Goal: Task Accomplishment & Management: Use online tool/utility

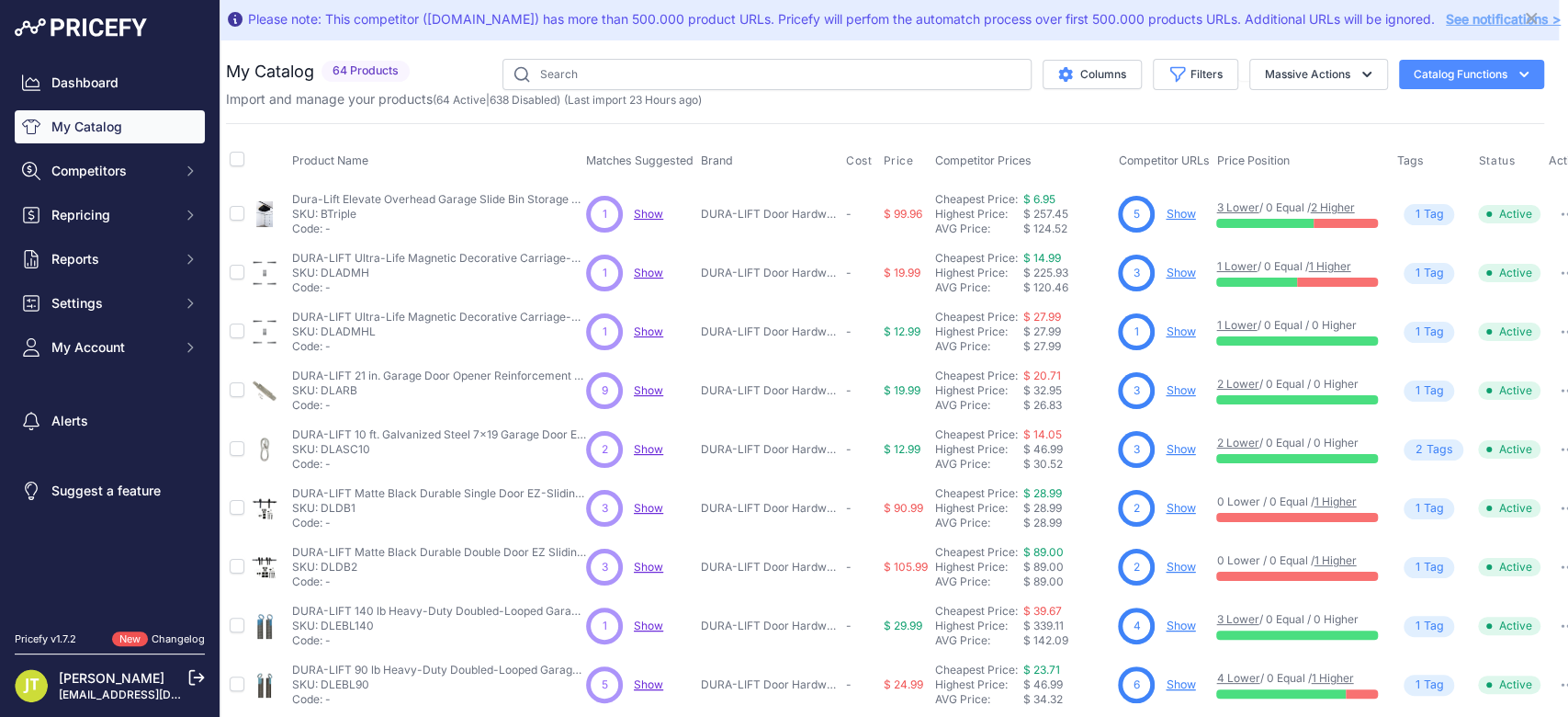
scroll to position [0, 10]
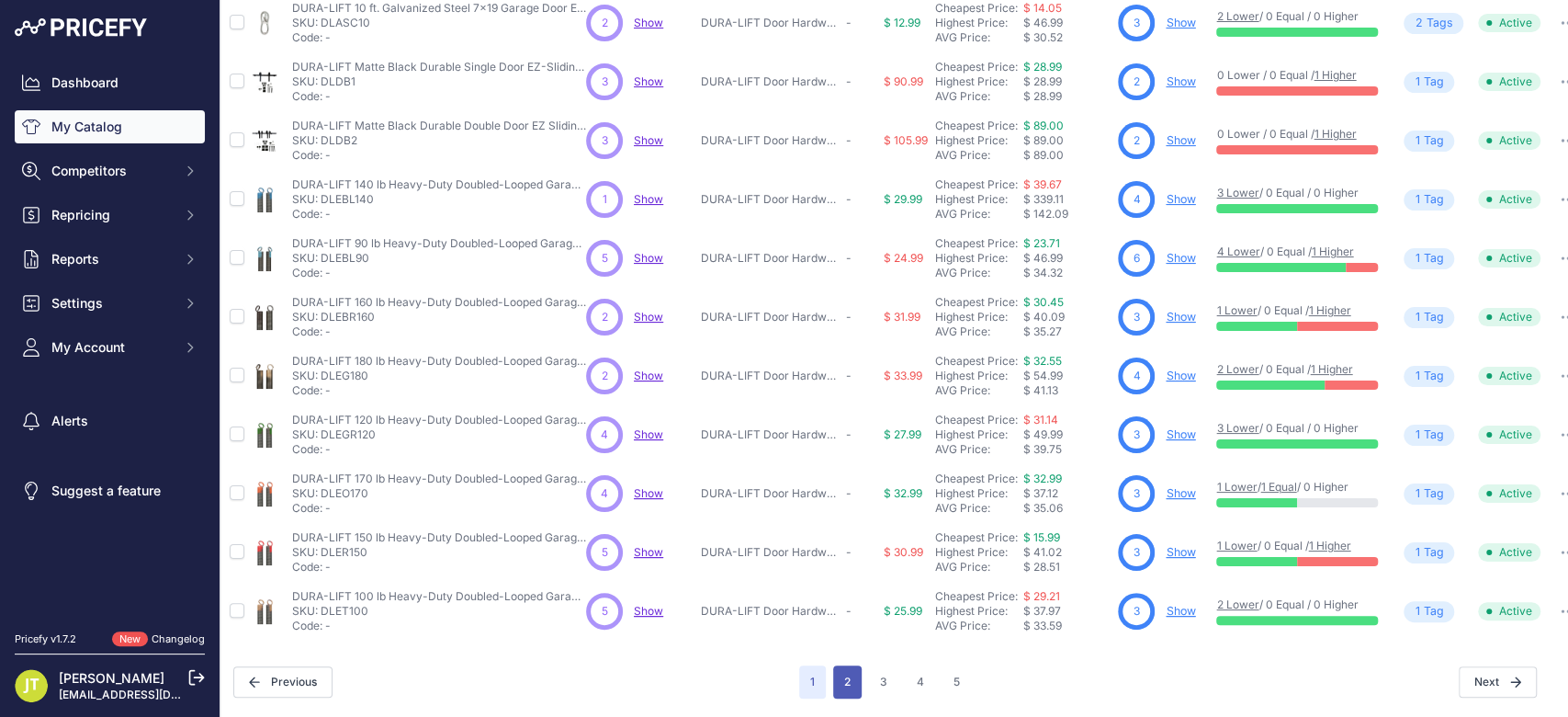
click at [834, 537] on button "2" at bounding box center [848, 681] width 29 height 33
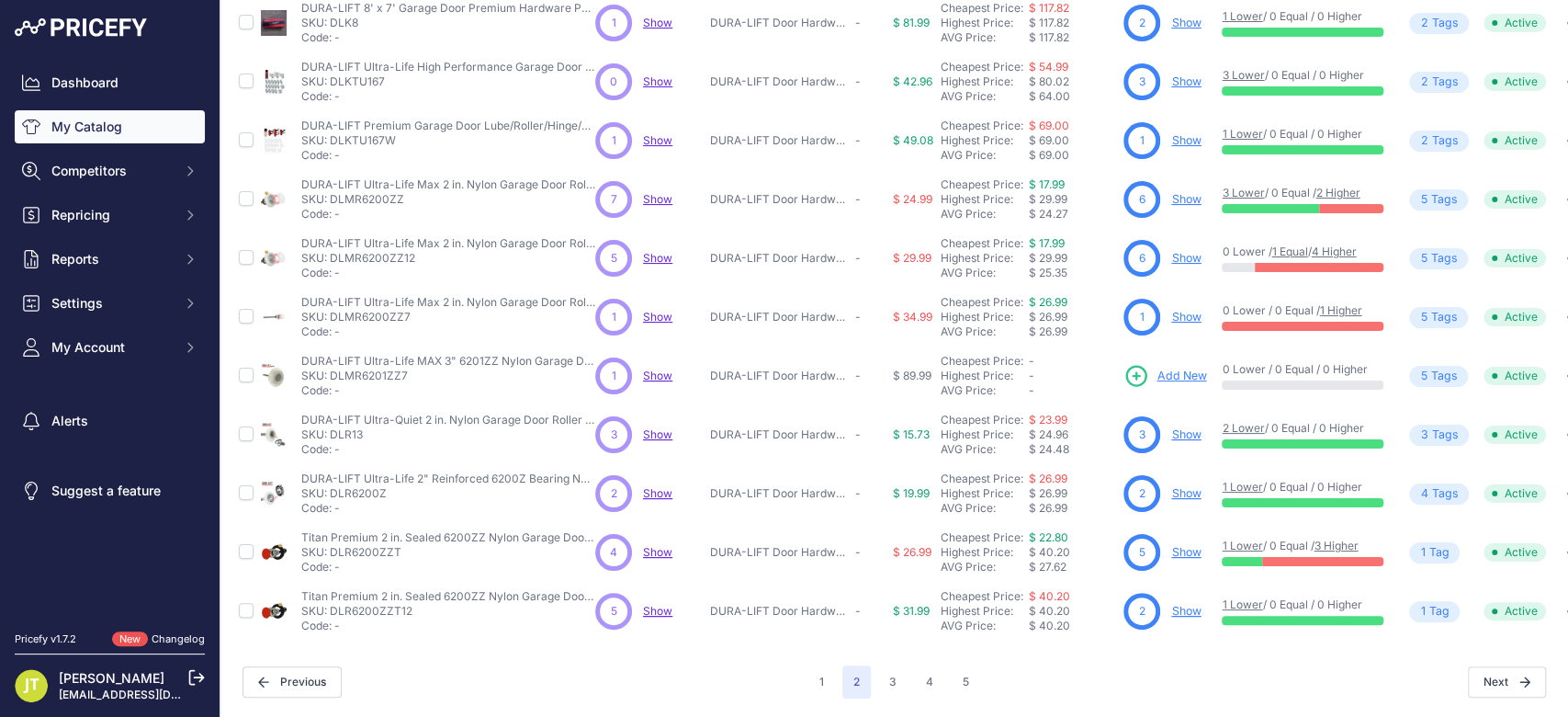
scroll to position [119, 0]
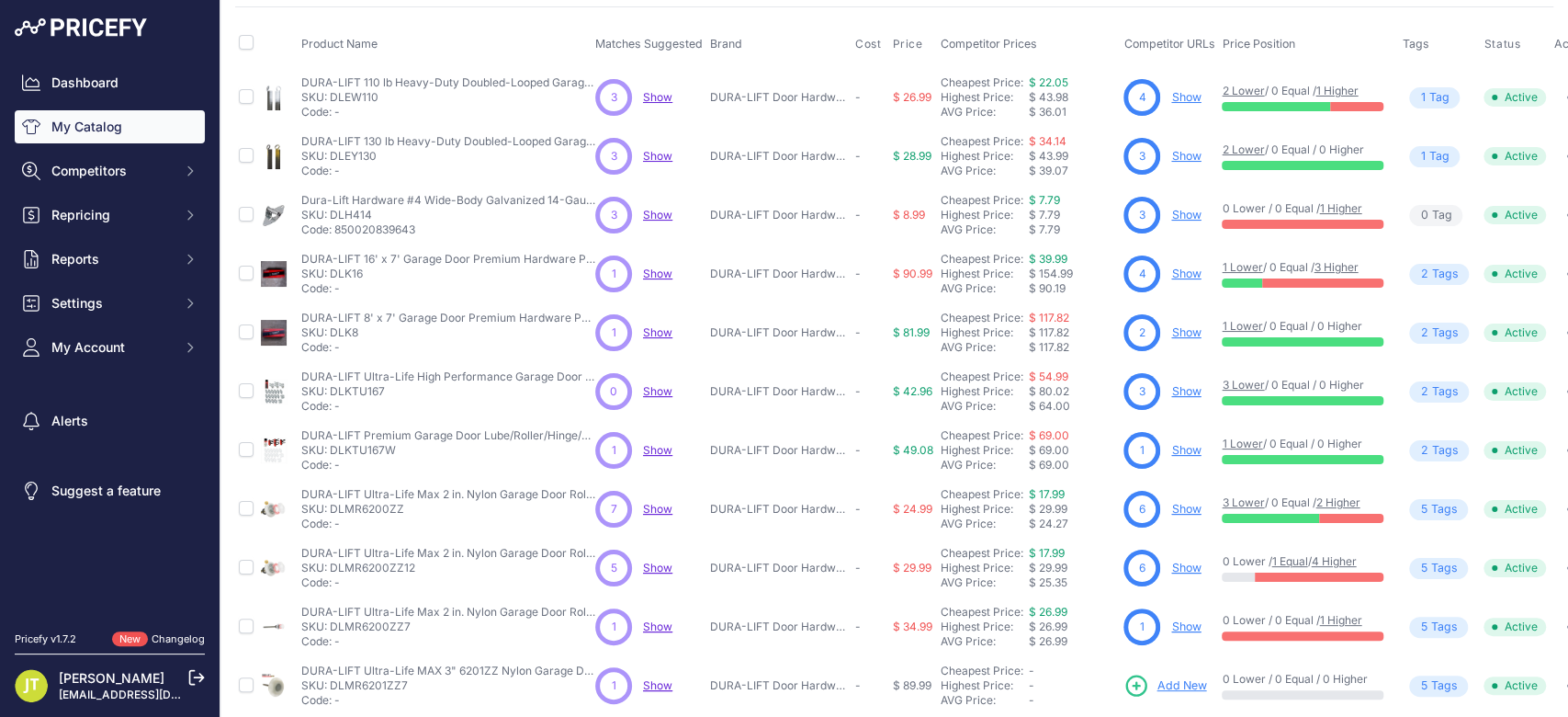
click at [1175, 334] on link "Show" at bounding box center [1186, 332] width 29 height 14
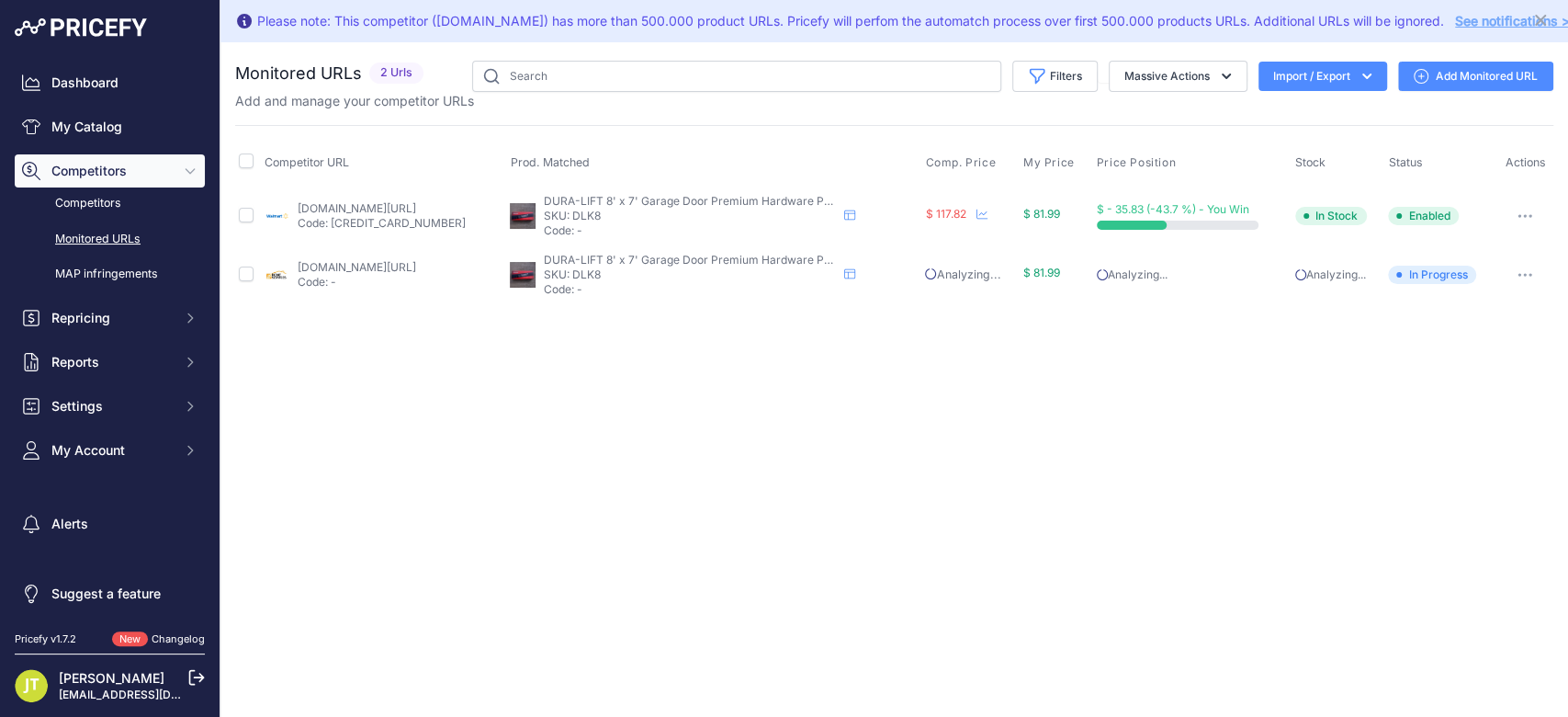
click at [1447, 72] on link "Add Monitored URL" at bounding box center [1475, 76] width 155 height 29
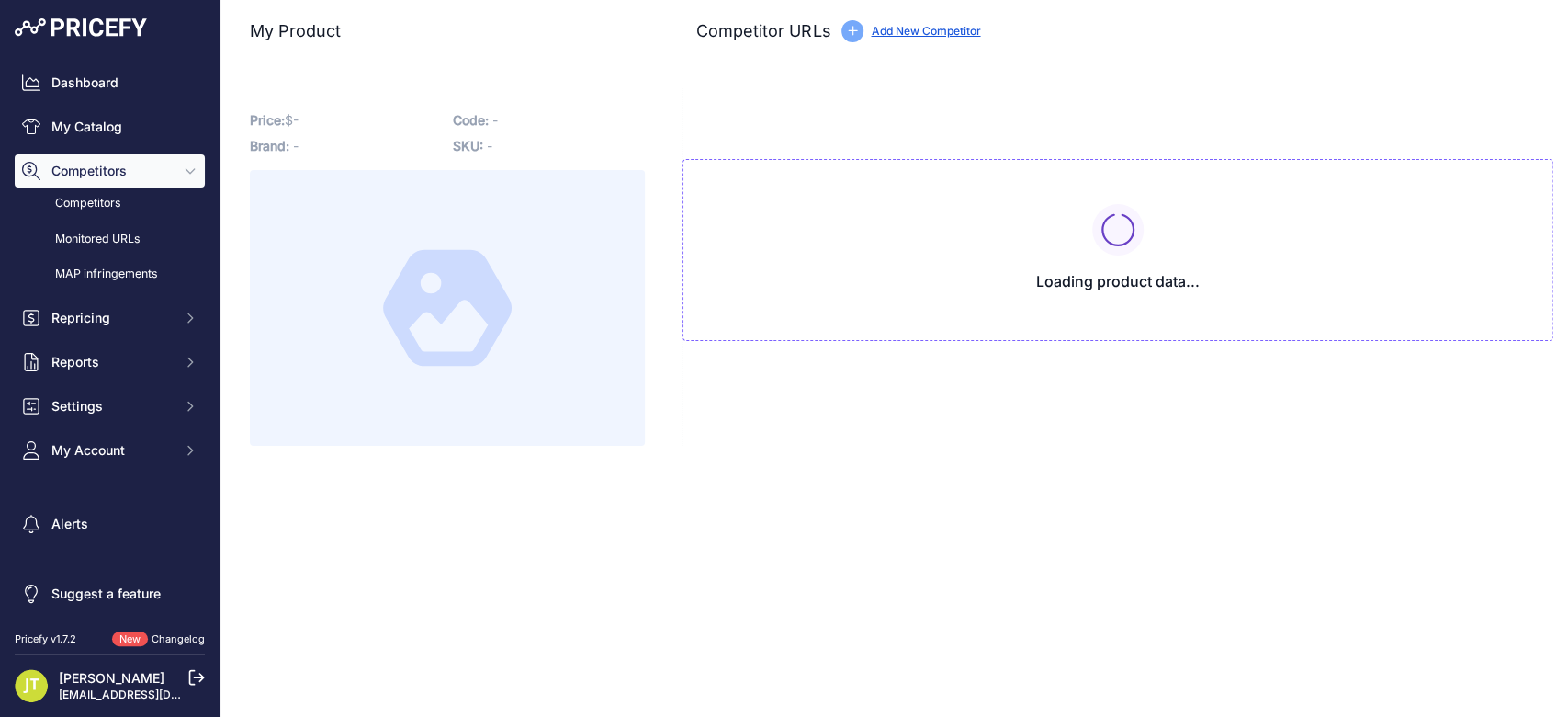
type input "[DOMAIN_NAME][URL]"
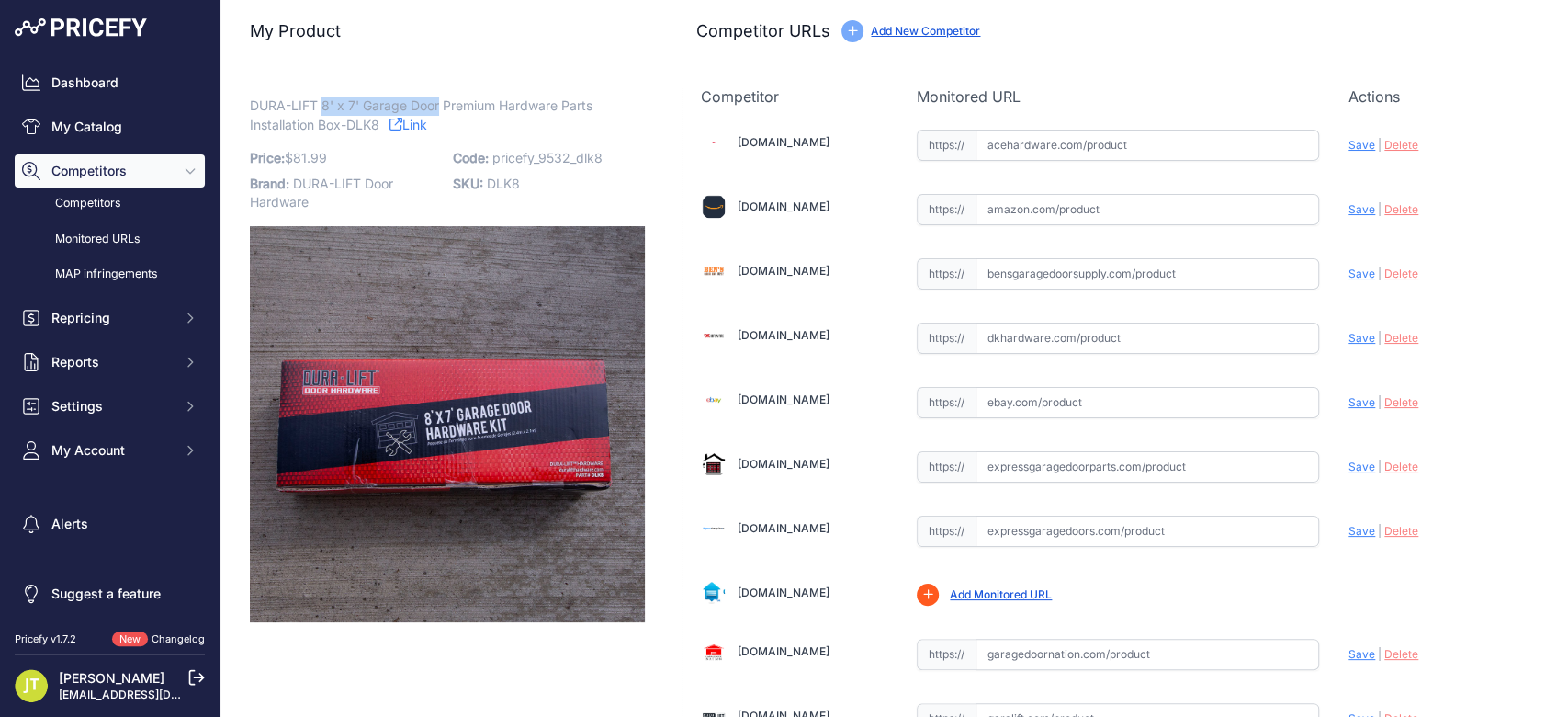
drag, startPoint x: 323, startPoint y: 109, endPoint x: 438, endPoint y: 108, distance: 115.0
click at [438, 108] on span "DURA-LIFT 8' x 7' Garage Door Premium Hardware Parts Installation Box-DLK8" at bounding box center [421, 115] width 343 height 42
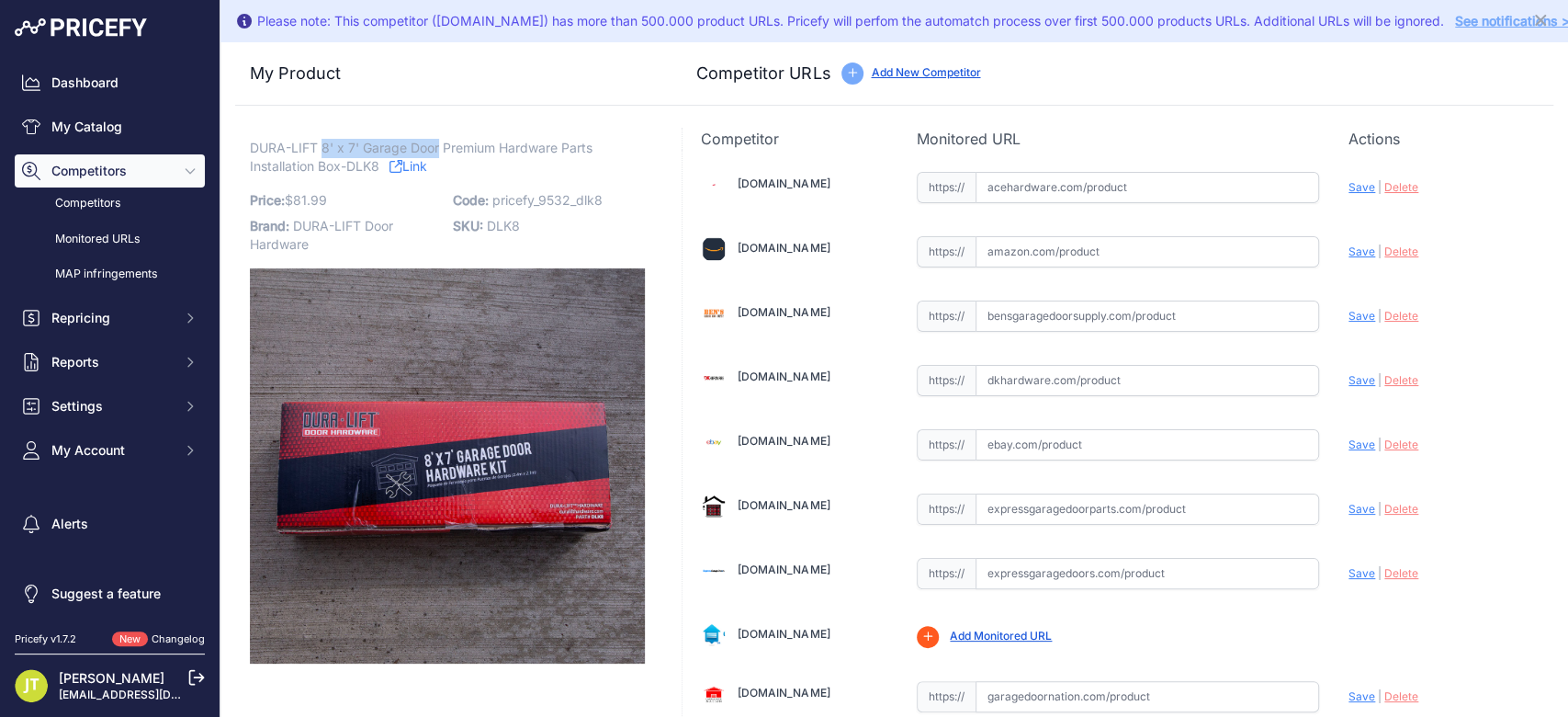
copy span "8' x 7' Garage Door"
click at [1073, 252] on input "text" at bounding box center [1147, 252] width 344 height 31
type input "v"
paste input "https://www.amazon.com/Complete-Garage-Hardware-Torsion-Doors/dp/B0F1QPK7H2/ref…"
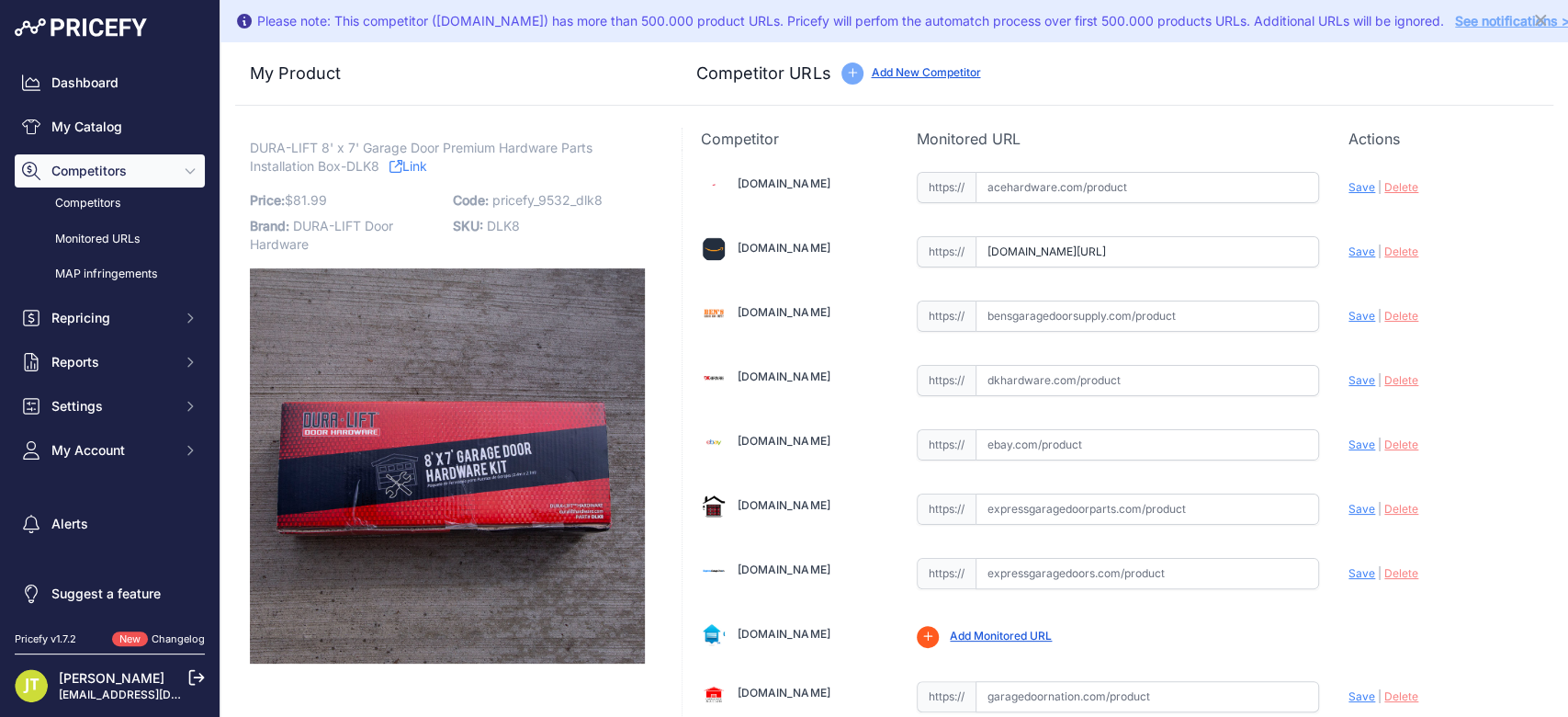
click at [1352, 254] on span "Save" at bounding box center [1362, 251] width 27 height 14
type input "https://www.amazon.com/Complete-Garage-Hardware-Torsion-Doors/dp/B0F1QPK7H2/ref…"
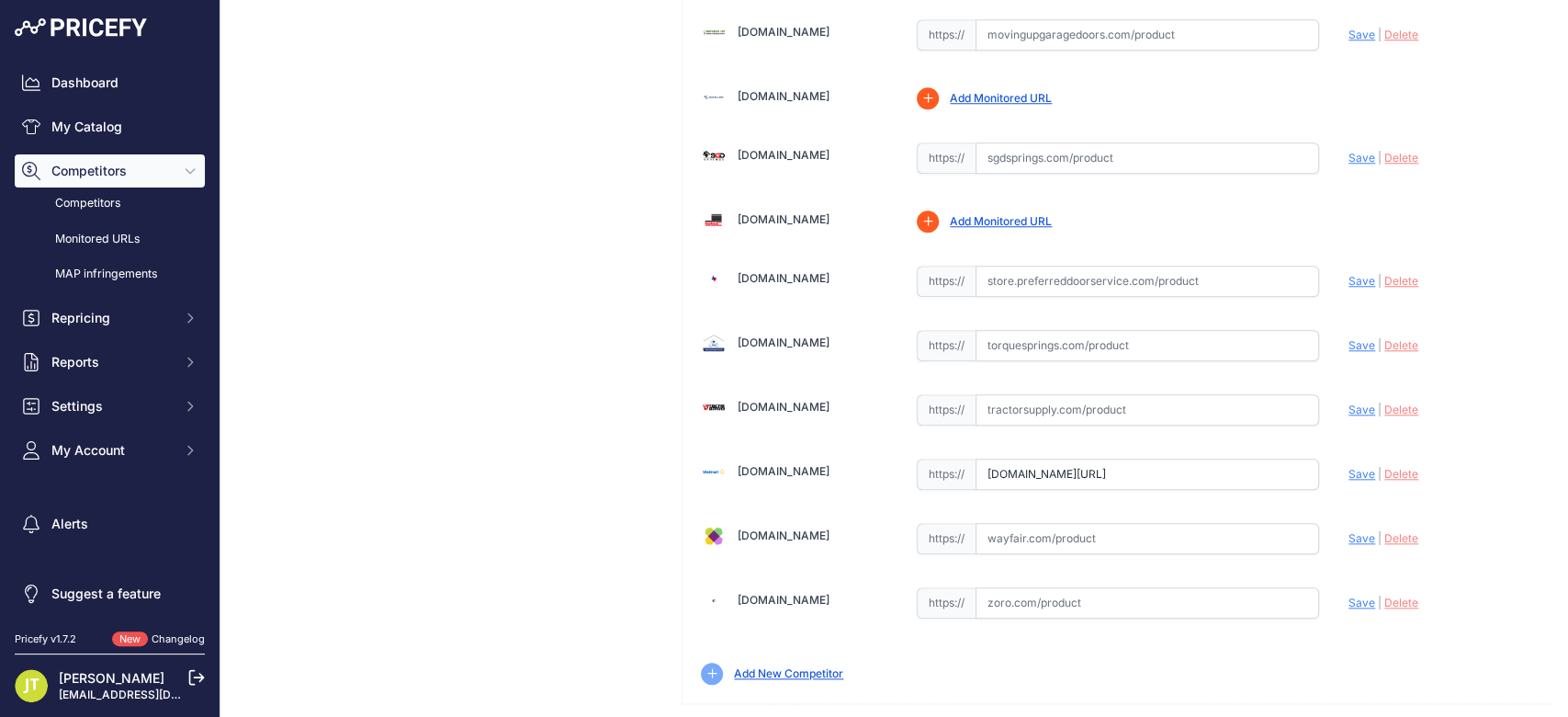
scroll to position [1104, 0]
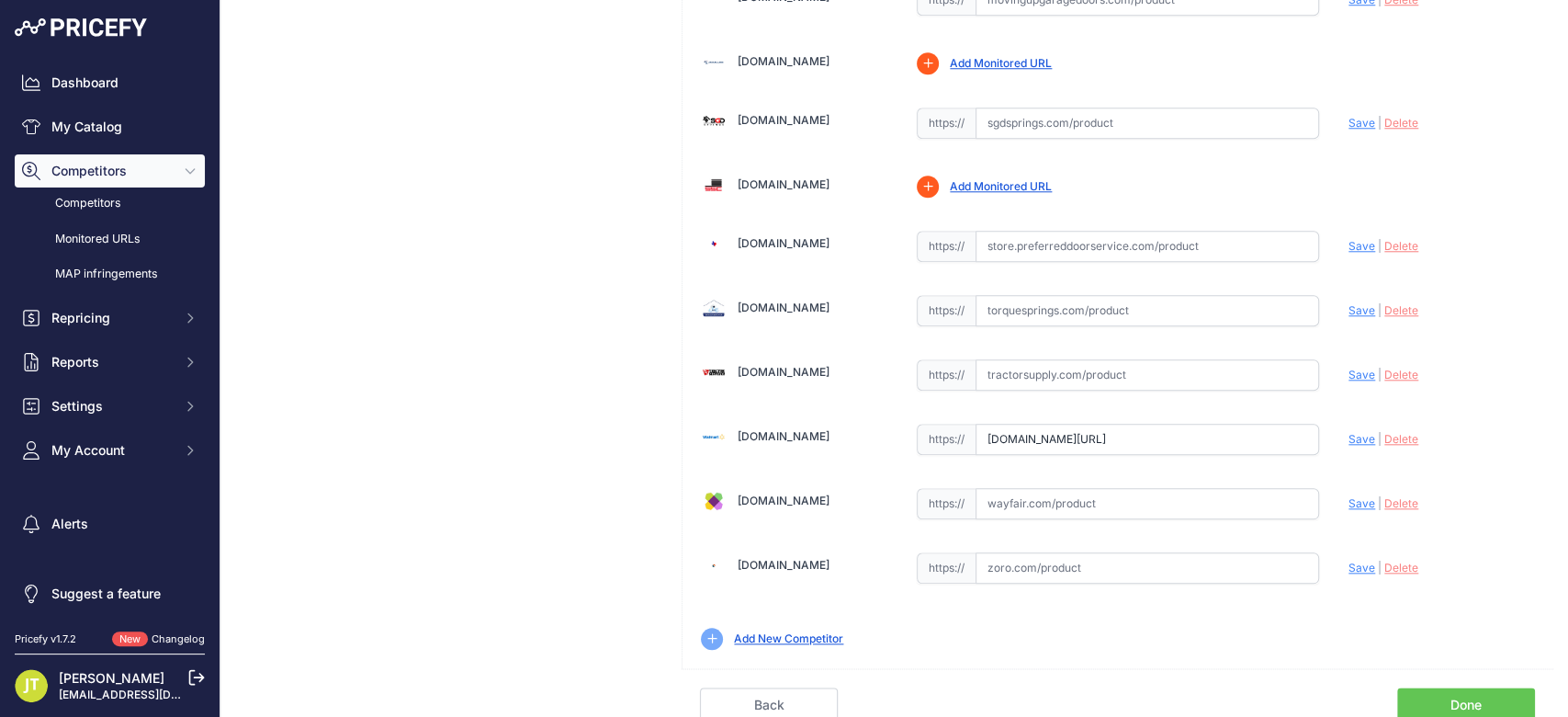
click at [1424, 699] on link "Done" at bounding box center [1466, 704] width 138 height 35
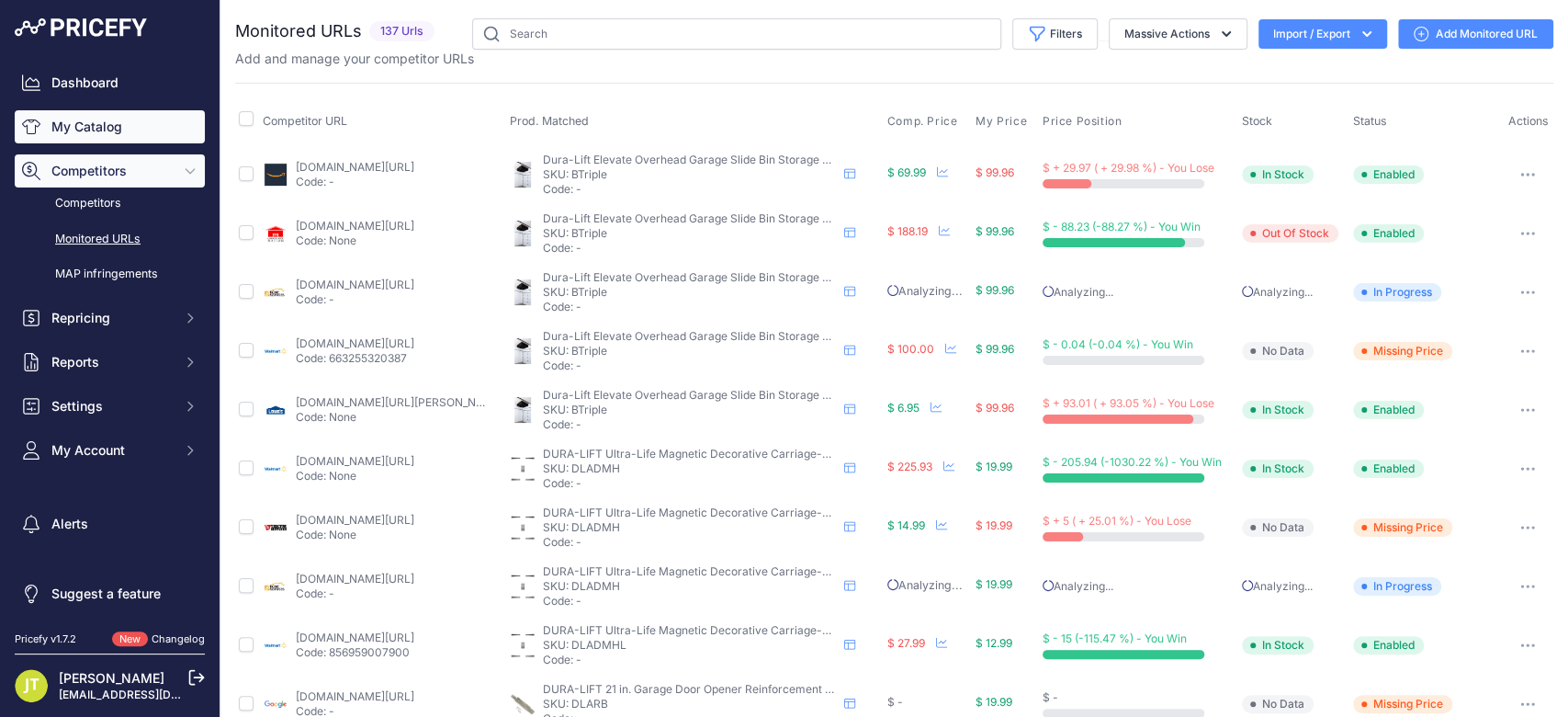
click at [50, 128] on link "My Catalog" at bounding box center [109, 126] width 190 height 33
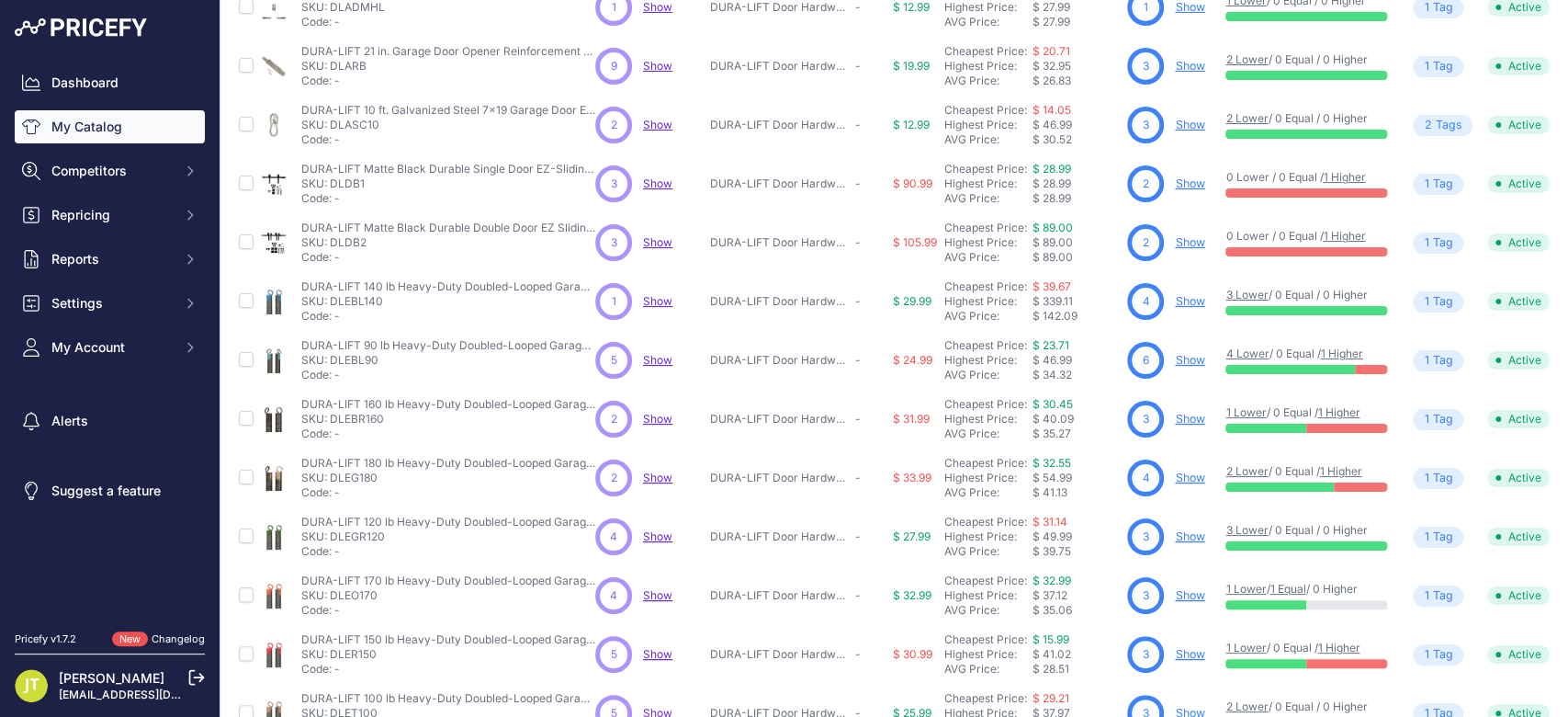
scroll to position [446, 0]
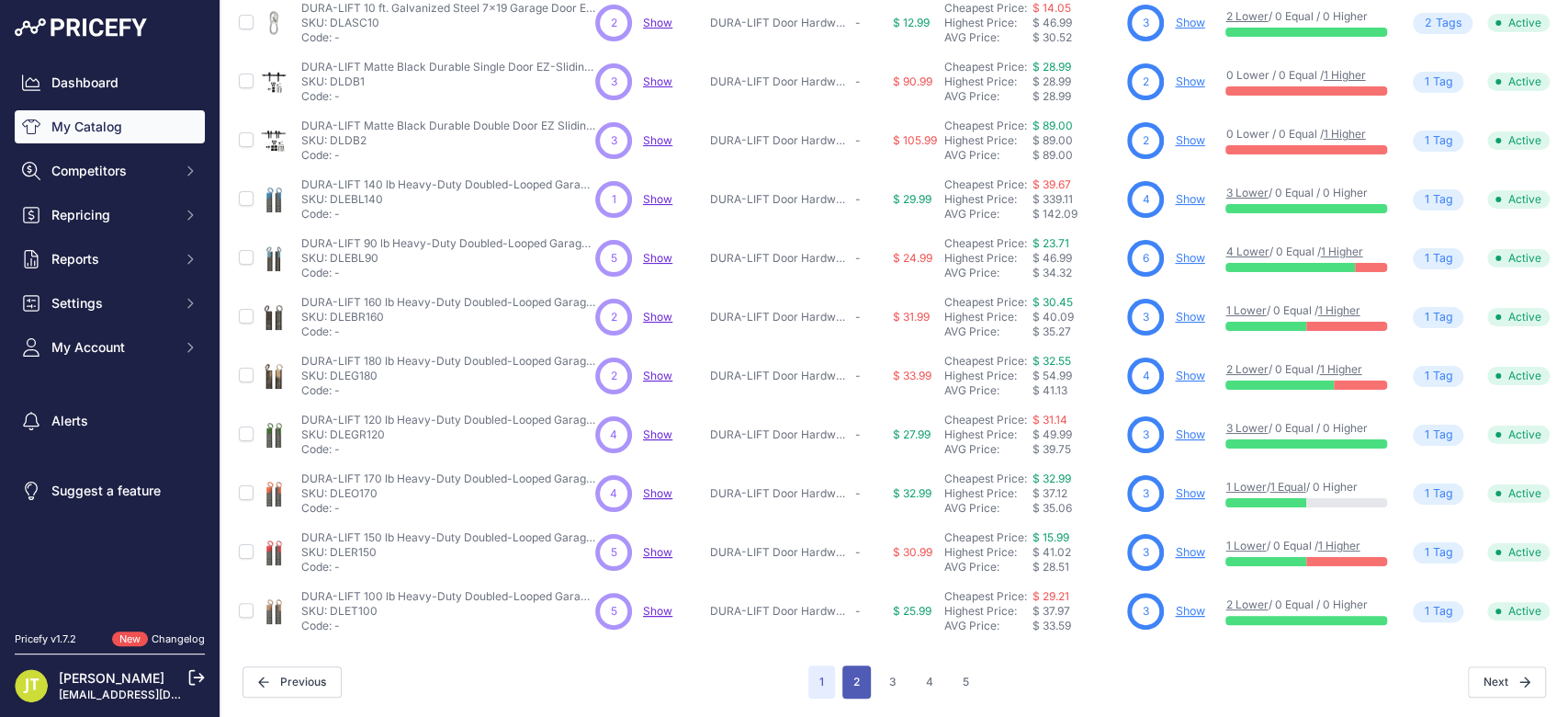
click at [857, 676] on button "2" at bounding box center [857, 681] width 29 height 33
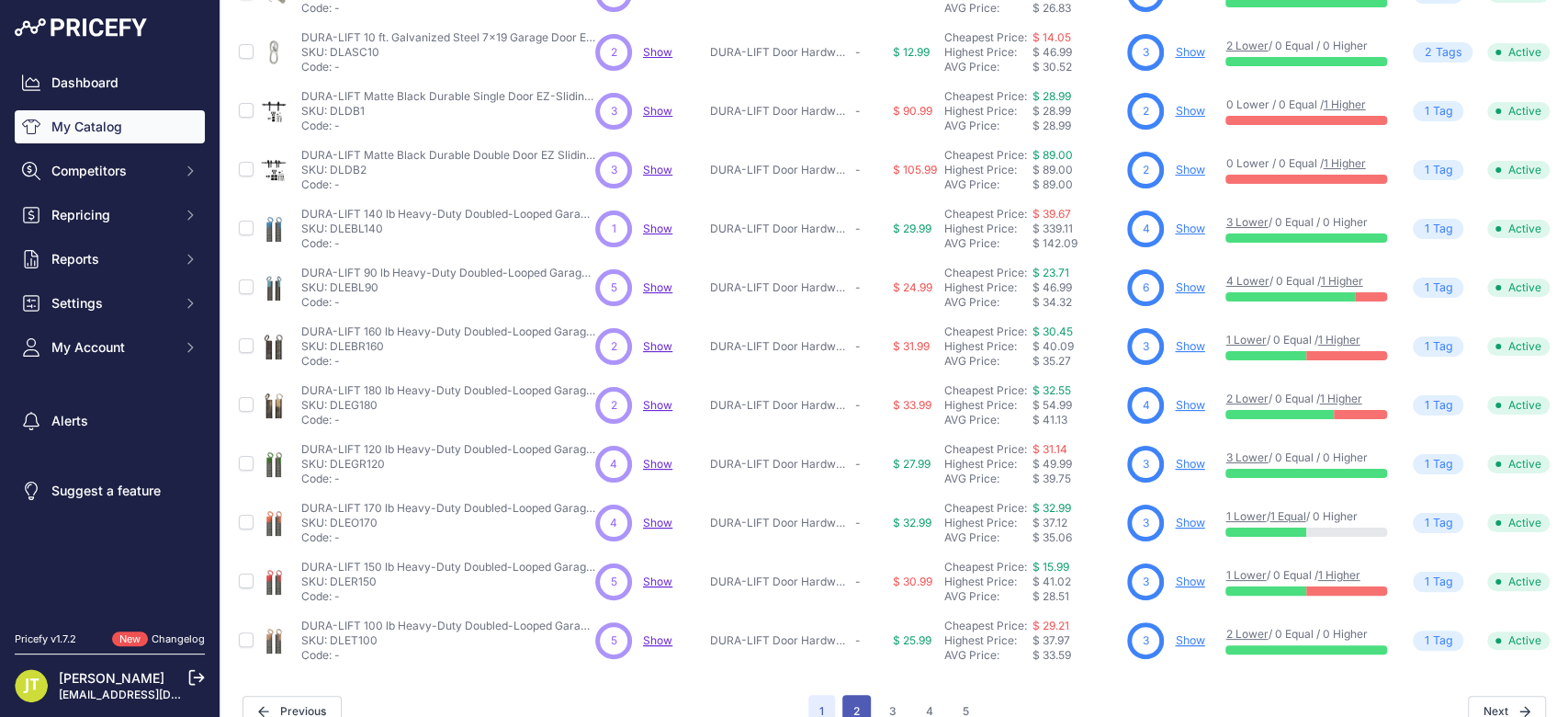
scroll to position [492, 0]
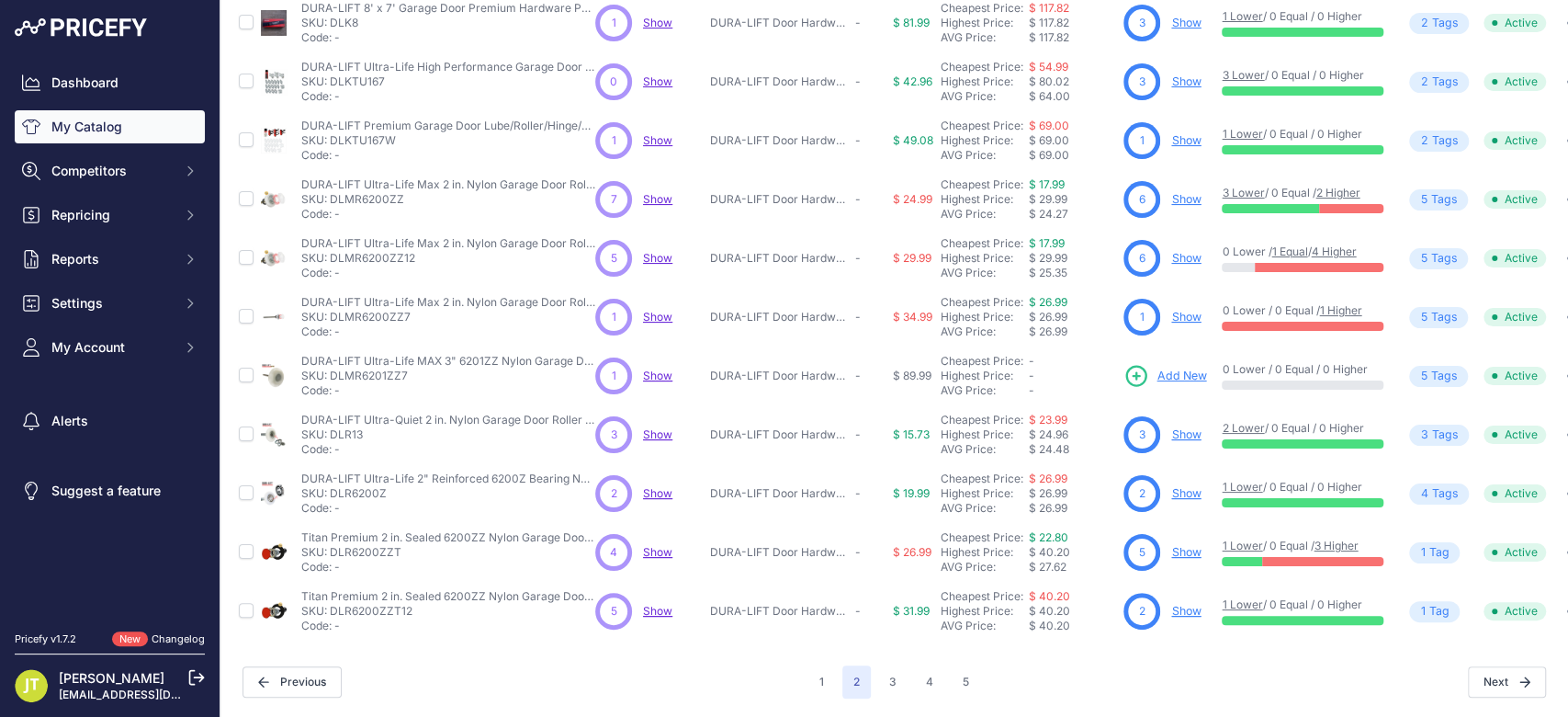
scroll to position [446, 0]
click at [1197, 251] on link "Show" at bounding box center [1186, 258] width 29 height 14
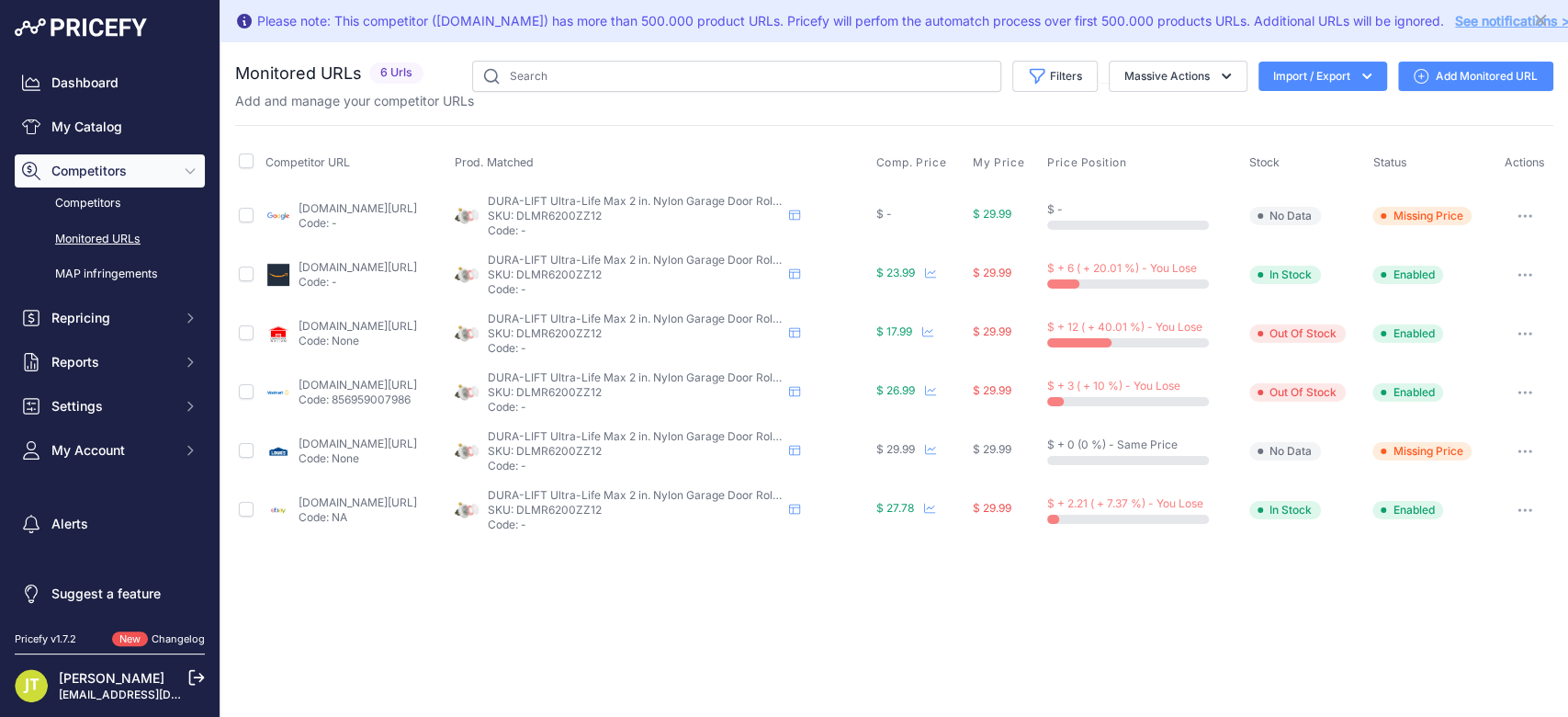
click at [1438, 68] on link "Add Monitored URL" at bounding box center [1475, 76] width 155 height 29
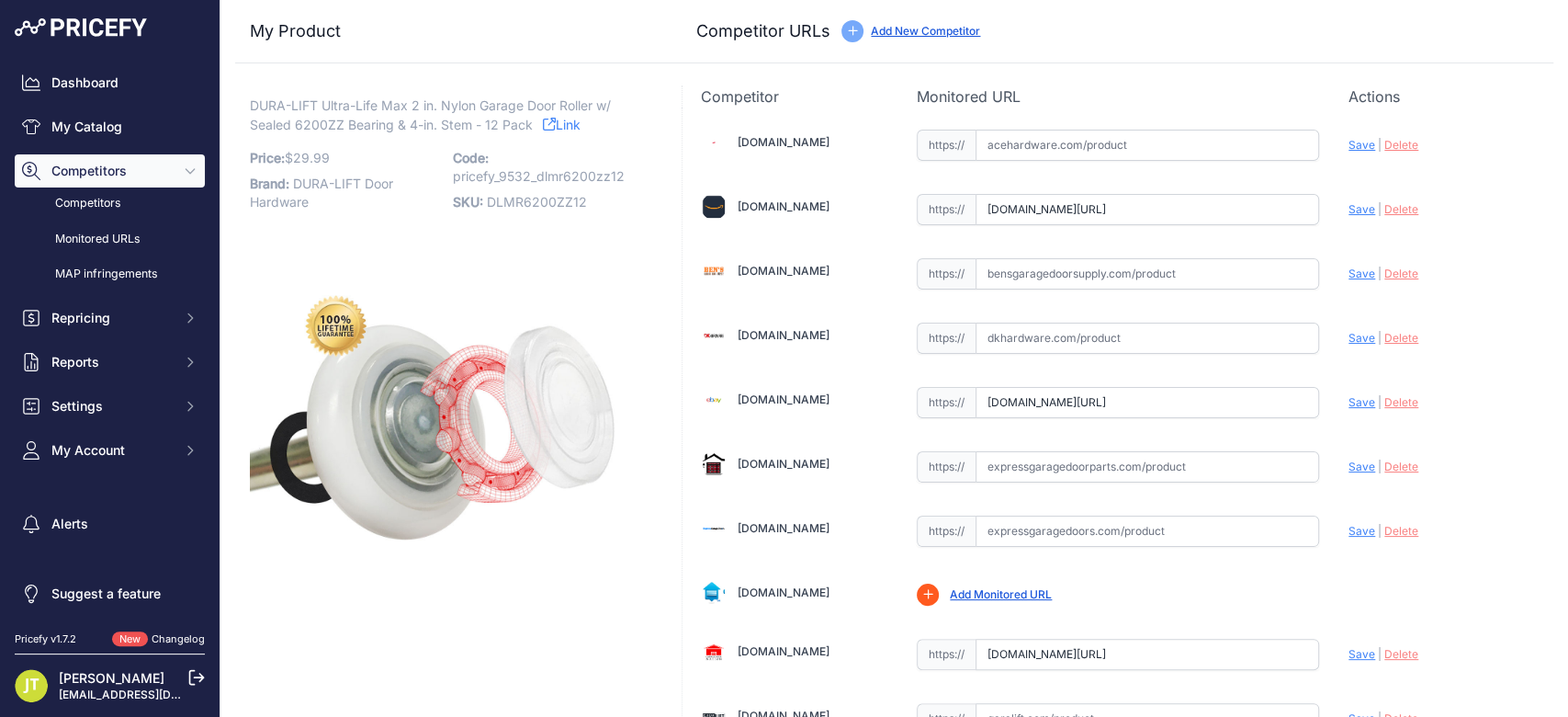
click at [1086, 203] on input "[DOMAIN_NAME][URL]" at bounding box center [1147, 209] width 344 height 31
click at [1121, 207] on input "[DOMAIN_NAME][URL]" at bounding box center [1147, 209] width 344 height 31
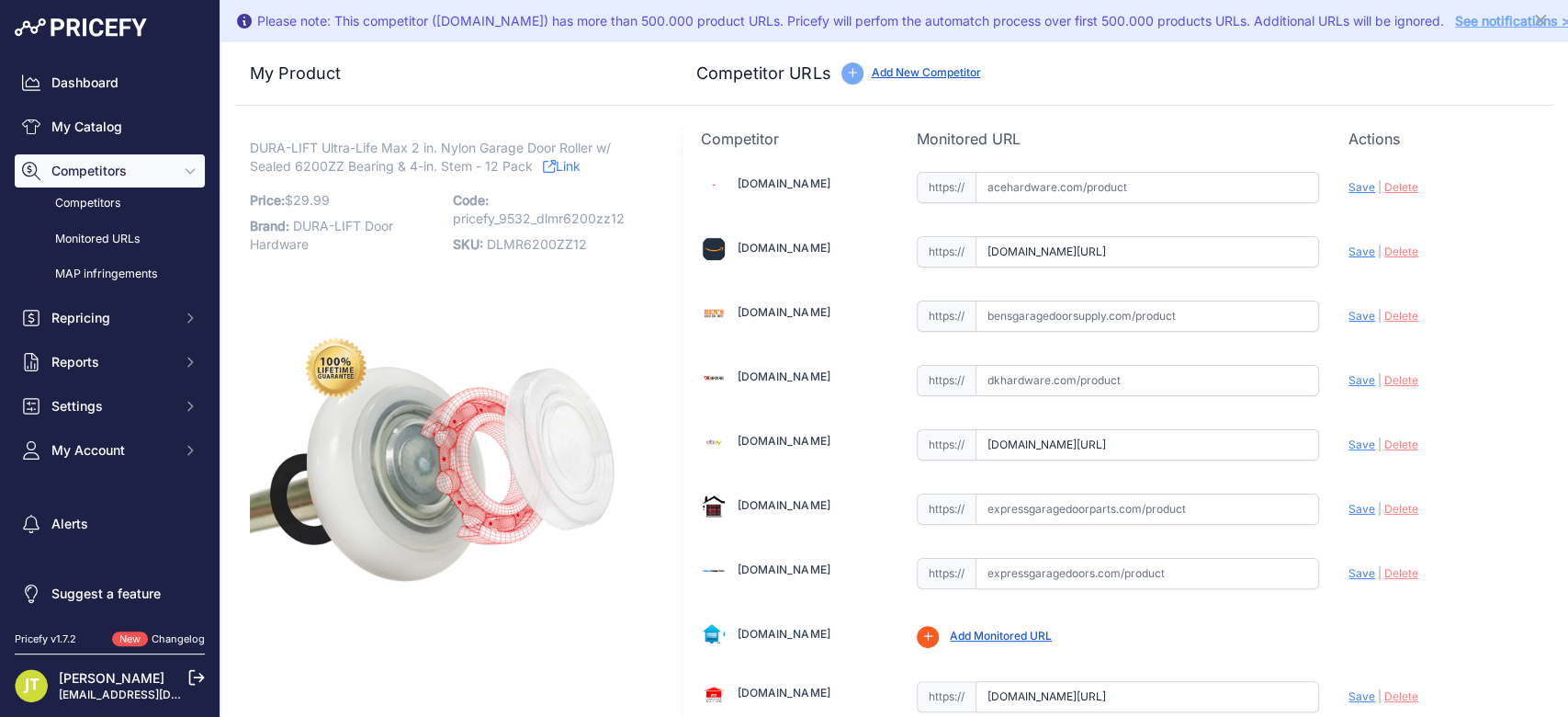
click at [995, 246] on input "[DOMAIN_NAME][URL]" at bounding box center [1147, 252] width 344 height 31
paste input "[URL][DOMAIN_NAME]"
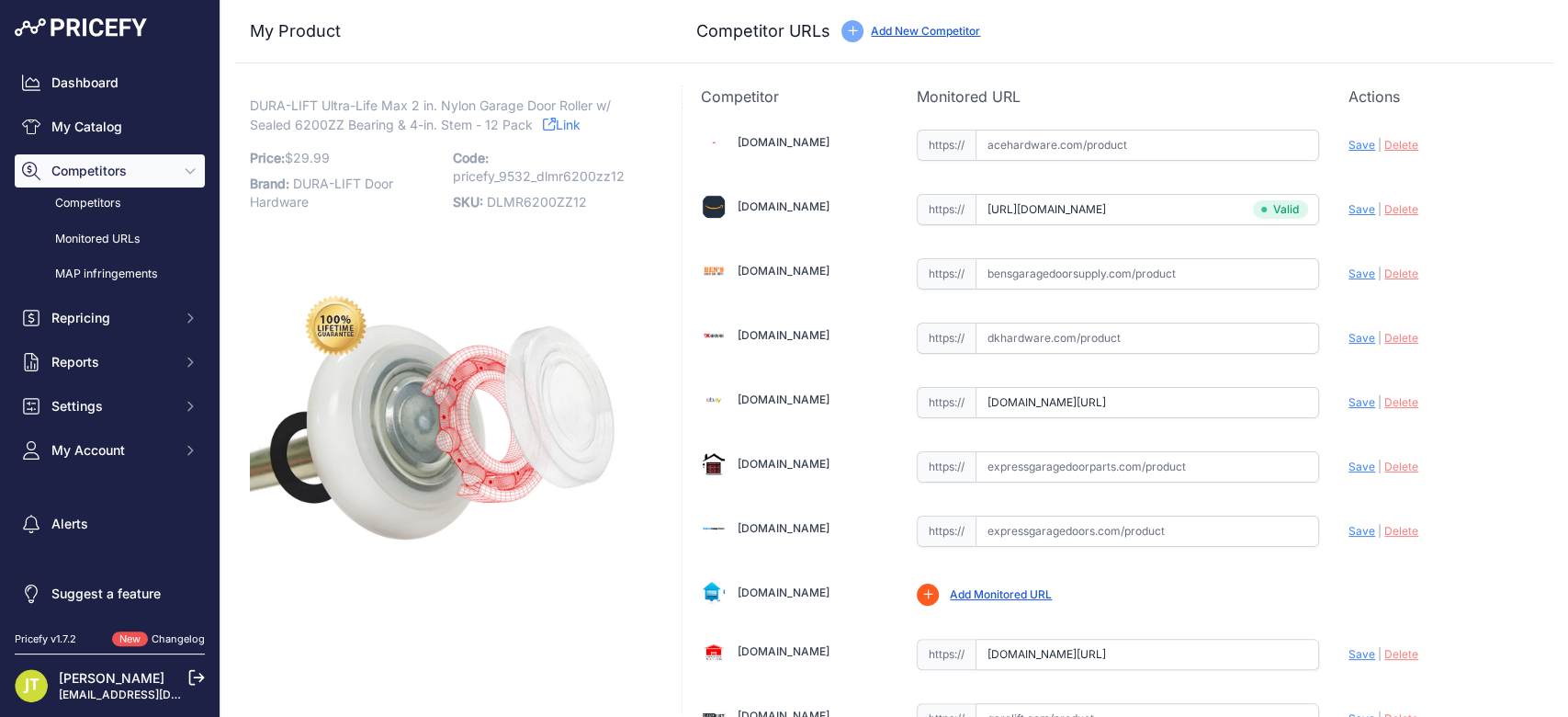
type input "[DOMAIN_NAME][URL]"
drag, startPoint x: 831, startPoint y: 340, endPoint x: 731, endPoint y: 337, distance: 100.0
click at [731, 337] on div "[DOMAIN_NAME]" at bounding box center [793, 335] width 186 height 26
copy link "[DOMAIN_NAME]"
click at [1037, 414] on input "[DOMAIN_NAME][URL]" at bounding box center [1147, 402] width 344 height 31
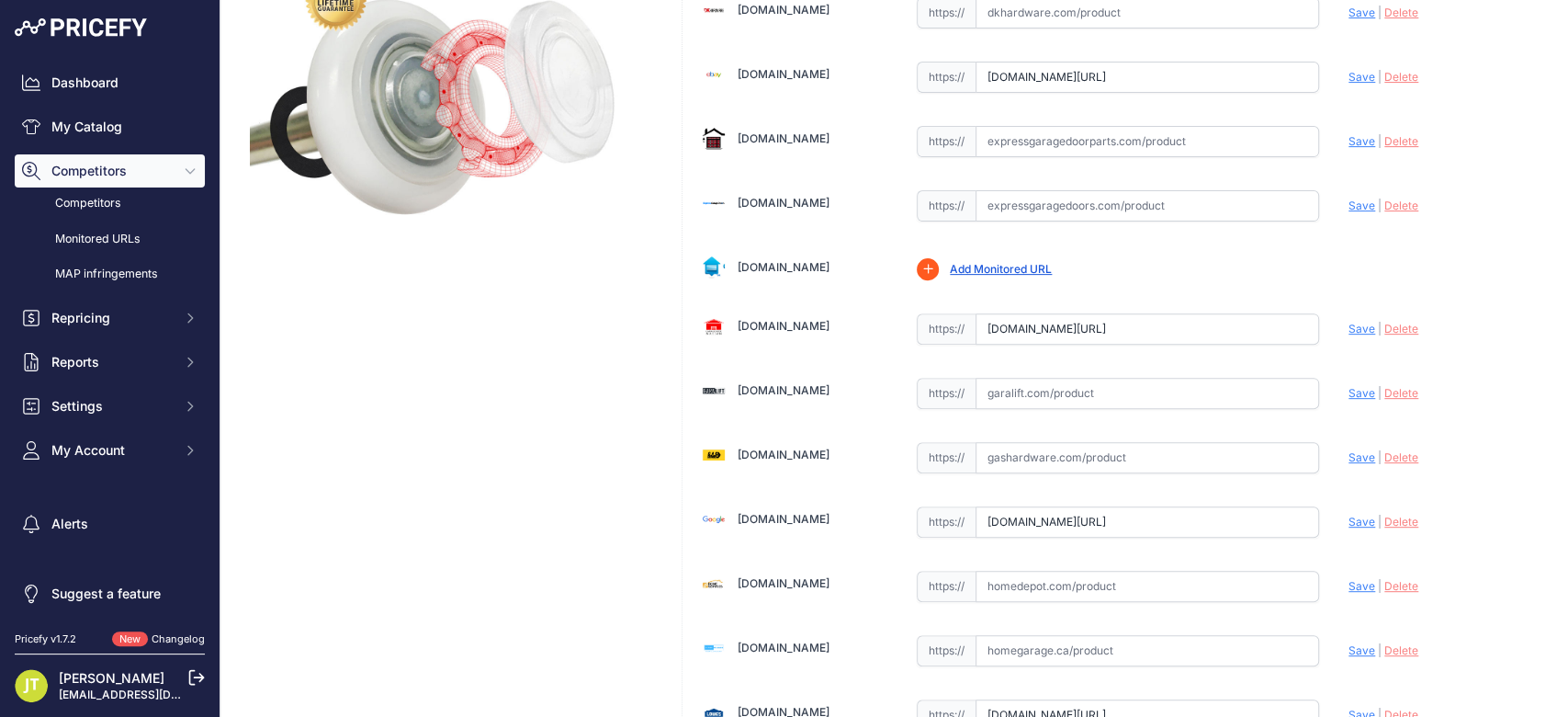
scroll to position [326, 0]
click at [1023, 459] on input "text" at bounding box center [1147, 456] width 344 height 31
paste input "[URL][DOMAIN_NAME]"
click at [1349, 459] on span "Save" at bounding box center [1362, 456] width 27 height 14
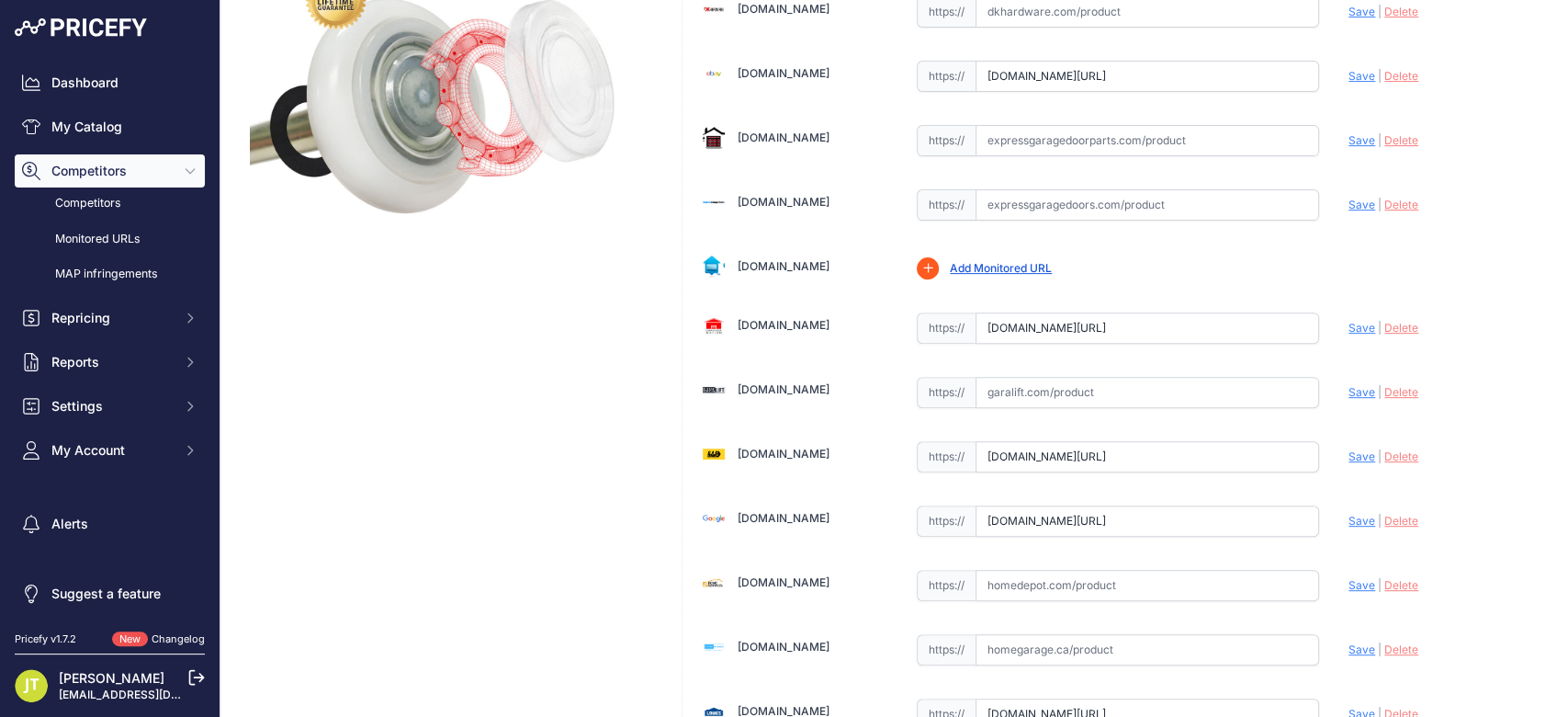
scroll to position [0, 0]
click at [0, 0] on span "Analyzing" at bounding box center [0, 0] width 0 height 0
type input "[URL][DOMAIN_NAME]"
